Goal: Information Seeking & Learning: Learn about a topic

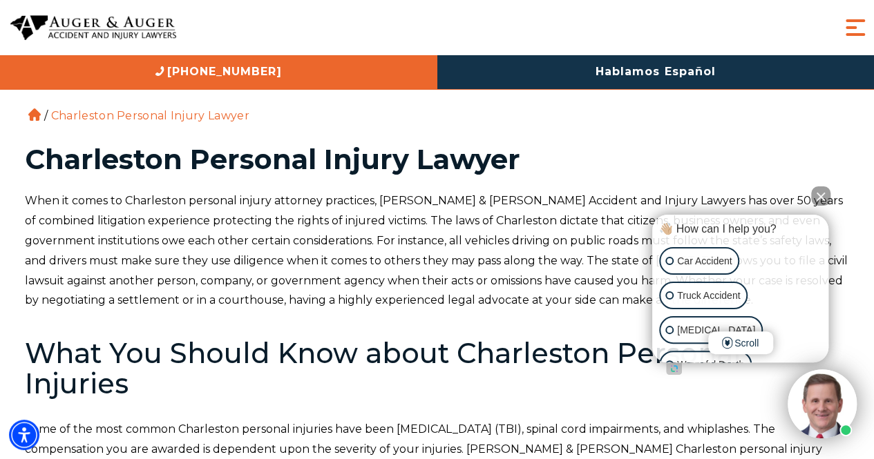
click at [857, 30] on span "Menu" at bounding box center [855, 28] width 28 height 28
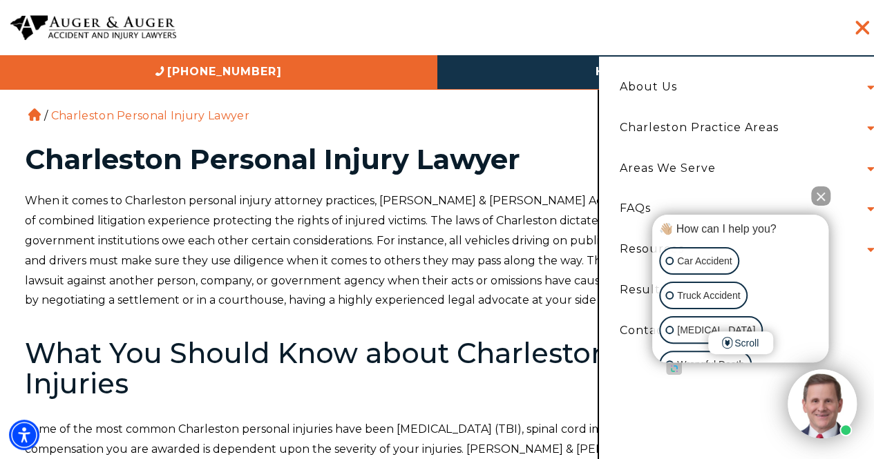
click at [869, 84] on li "About Us Attorneys Herbert Auger Arlene Auger Hunter Gillespie Madison McLawhor…" at bounding box center [743, 87] width 268 height 41
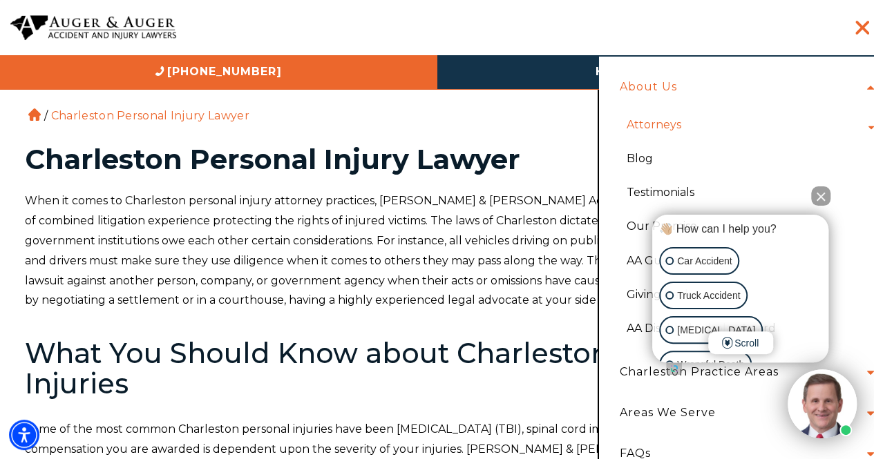
click at [662, 124] on link "Attorneys" at bounding box center [653, 125] width 75 height 34
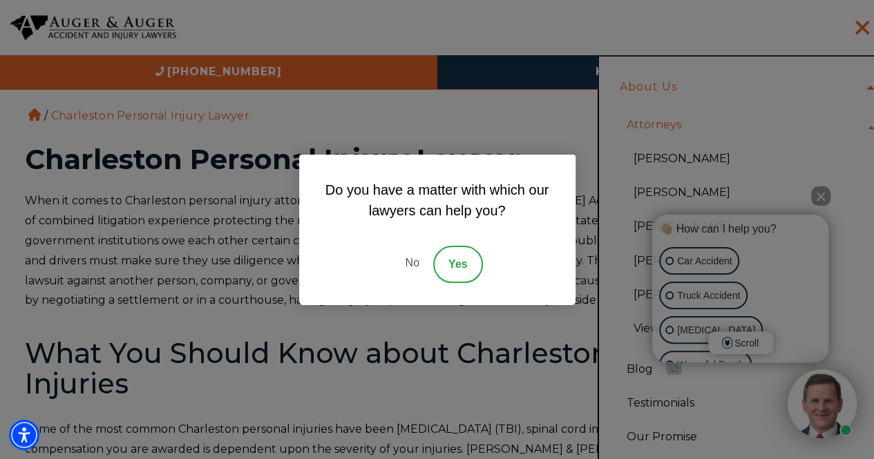
click at [413, 265] on link "No" at bounding box center [411, 264] width 41 height 37
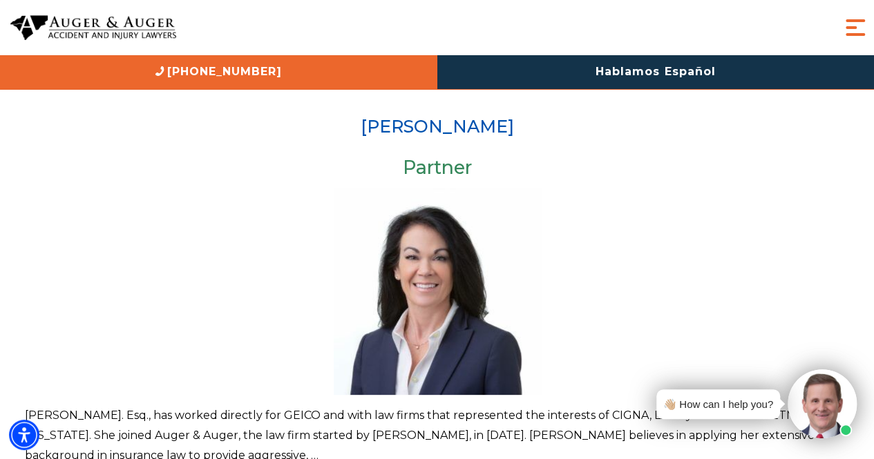
scroll to position [453, 0]
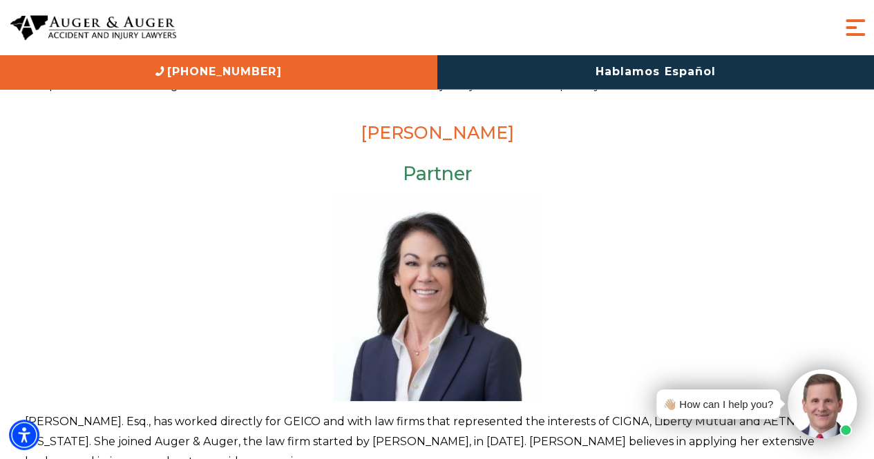
click at [405, 124] on link "[PERSON_NAME]" at bounding box center [437, 132] width 153 height 21
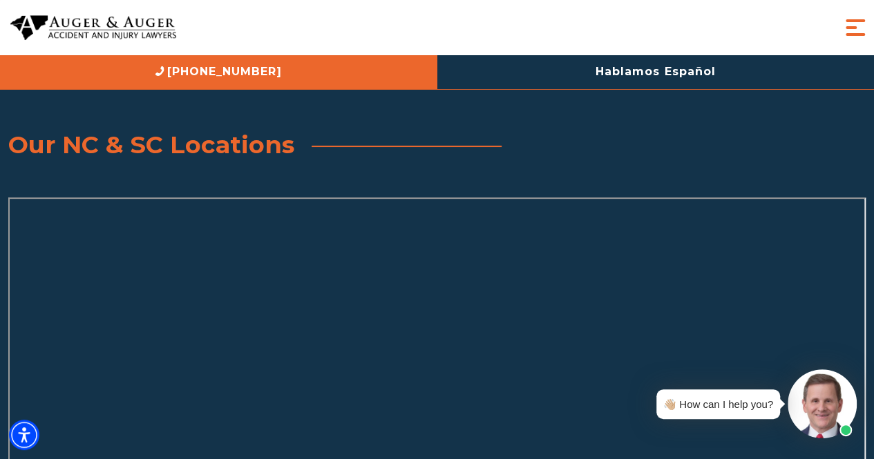
scroll to position [819, 0]
